Goal: Information Seeking & Learning: Compare options

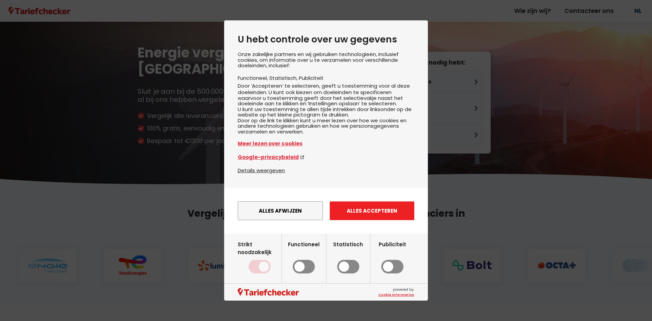
click at [379, 220] on button "Alles accepteren" at bounding box center [372, 210] width 85 height 19
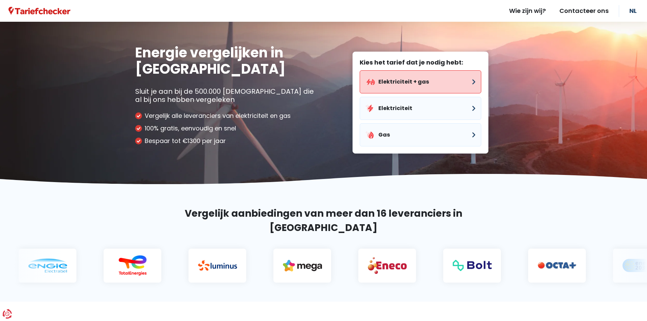
click at [417, 86] on button "Elektriciteit + gas" at bounding box center [421, 81] width 122 height 23
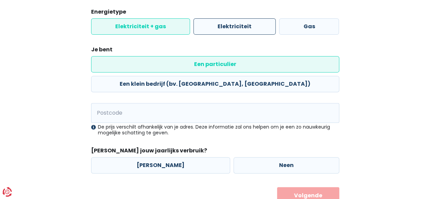
scroll to position [100, 0]
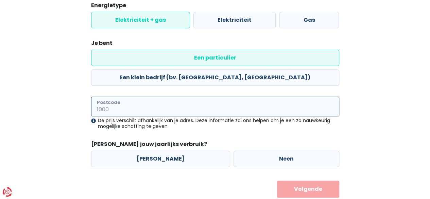
click at [206, 96] on input "Postcode" at bounding box center [215, 106] width 248 height 20
type input "8710"
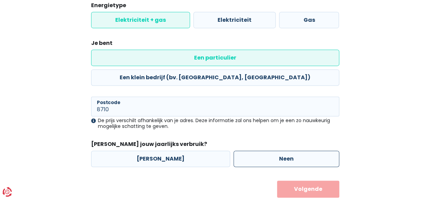
click at [269, 151] on label "Neen" at bounding box center [286, 159] width 106 height 16
click at [269, 151] on input "Neen" at bounding box center [286, 159] width 106 height 16
radio input "true"
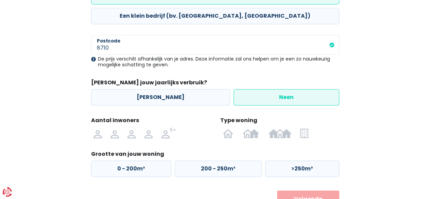
scroll to position [172, 0]
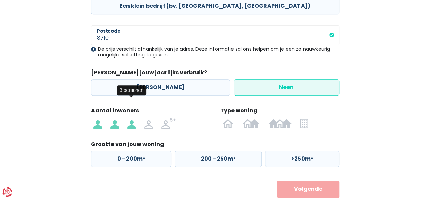
click at [134, 118] on img at bounding box center [131, 123] width 8 height 11
click at [134, 118] on input "radio" at bounding box center [131, 123] width 17 height 11
radio input "true"
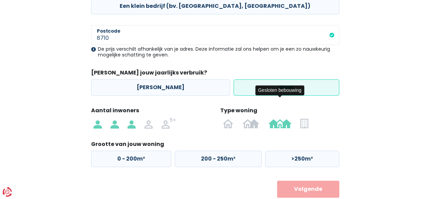
click at [285, 118] on img at bounding box center [279, 123] width 23 height 11
click at [285, 118] on input "radio" at bounding box center [280, 123] width 32 height 11
radio input "true"
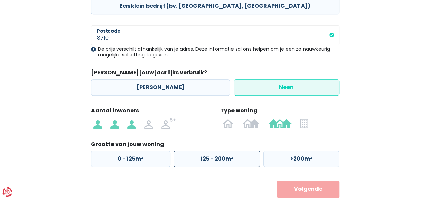
click at [217, 151] on label "125 - 200m²" at bounding box center [217, 159] width 86 height 16
click at [217, 151] on input "125 - 200m²" at bounding box center [217, 159] width 86 height 16
radio input "true"
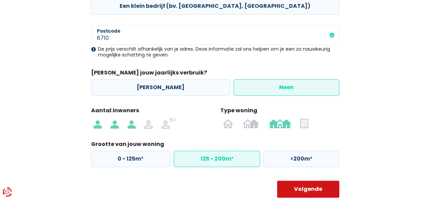
click at [313, 180] on button "Volgende" at bounding box center [308, 188] width 62 height 17
select select
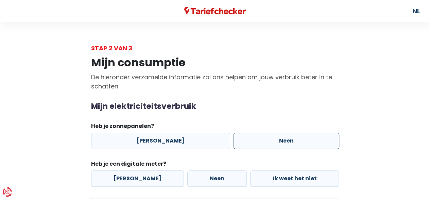
click at [285, 144] on label "Neen" at bounding box center [286, 141] width 106 height 16
click at [285, 144] on input "Neen" at bounding box center [286, 141] width 106 height 16
radio input "true"
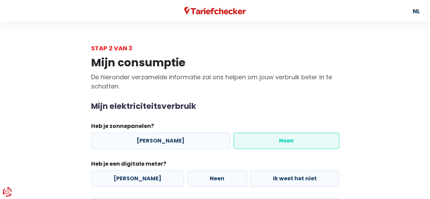
scroll to position [34, 0]
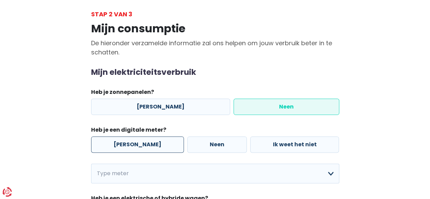
click at [131, 144] on label "[PERSON_NAME]" at bounding box center [137, 144] width 93 height 16
click at [131, 144] on input "[PERSON_NAME]" at bounding box center [137, 144] width 93 height 16
radio input "true"
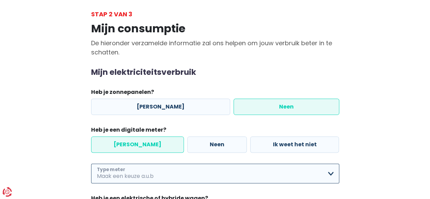
click at [215, 176] on select "Enkelvoudig Tweevoudig Enkelvoudig + uitsluitend nachttarief Tweevoudig + uitsl…" at bounding box center [215, 173] width 248 height 20
click at [91, 163] on select "Enkelvoudig Tweevoudig Enkelvoudig + uitsluitend nachttarief Tweevoudig + uitsl…" at bounding box center [215, 173] width 248 height 20
select select "day_single_rate"
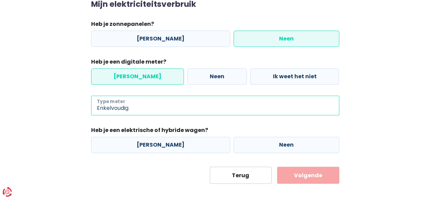
scroll to position [108, 0]
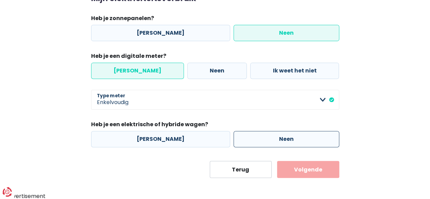
click at [264, 143] on label "Neen" at bounding box center [286, 139] width 106 height 16
click at [264, 143] on input "Neen" at bounding box center [286, 139] width 106 height 16
radio input "true"
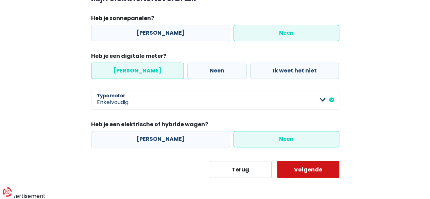
click at [309, 167] on button "Volgende" at bounding box center [308, 169] width 62 height 17
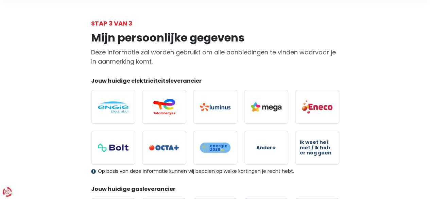
scroll to position [34, 0]
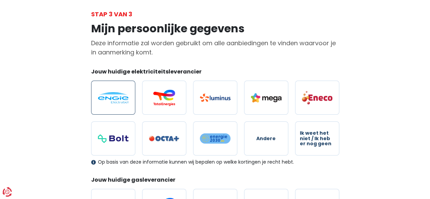
click at [115, 94] on img at bounding box center [113, 97] width 31 height 11
click at [115, 94] on input "radio" at bounding box center [113, 98] width 44 height 34
radio input "true"
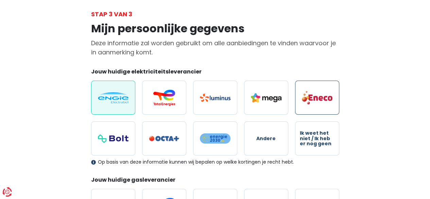
scroll to position [68, 0]
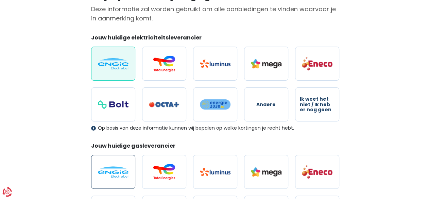
click at [122, 168] on img at bounding box center [113, 171] width 31 height 11
click at [122, 168] on input "radio" at bounding box center [113, 172] width 44 height 34
radio input "true"
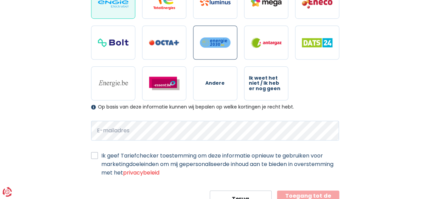
scroll to position [266, 0]
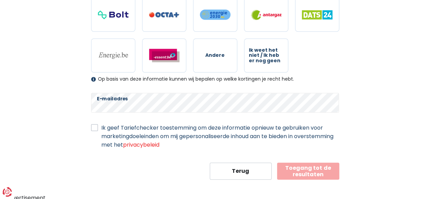
click at [101, 125] on label "Ik geef Tariefchecker toestemming om deze informatie opnieuw te gebruiken voor …" at bounding box center [220, 135] width 238 height 25
click at [95, 125] on input "Ik geef Tariefchecker toestemming om deze informatie opnieuw te gebruiken voor …" at bounding box center [94, 126] width 7 height 7
checkbox input "true"
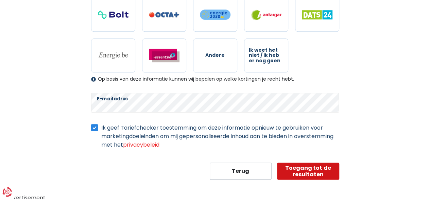
click at [303, 172] on button "Toegang tot de resultaten" at bounding box center [308, 170] width 62 height 17
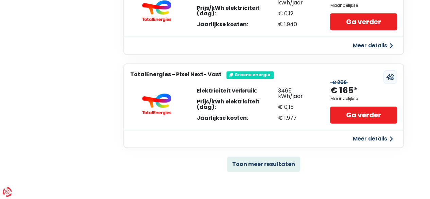
scroll to position [544, 0]
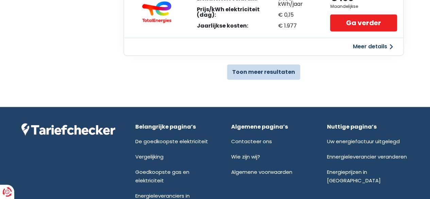
click at [276, 73] on button "Toon meer resultaten" at bounding box center [263, 71] width 73 height 15
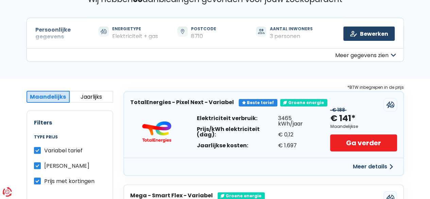
scroll to position [34, 0]
